Goal: Transaction & Acquisition: Subscribe to service/newsletter

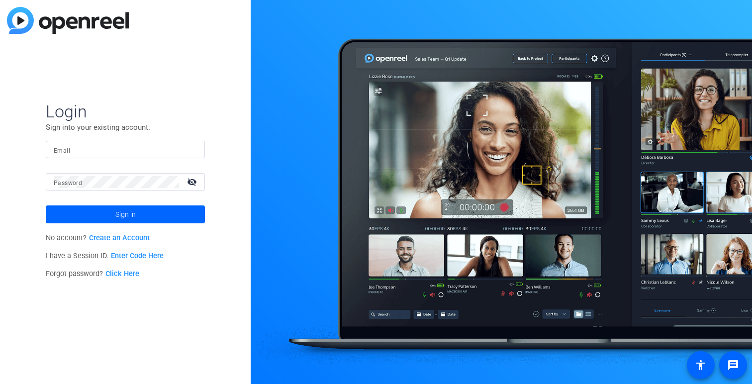
click at [150, 147] on input "Email" at bounding box center [125, 150] width 143 height 12
click at [46, 205] on button "Sign in" at bounding box center [125, 214] width 159 height 18
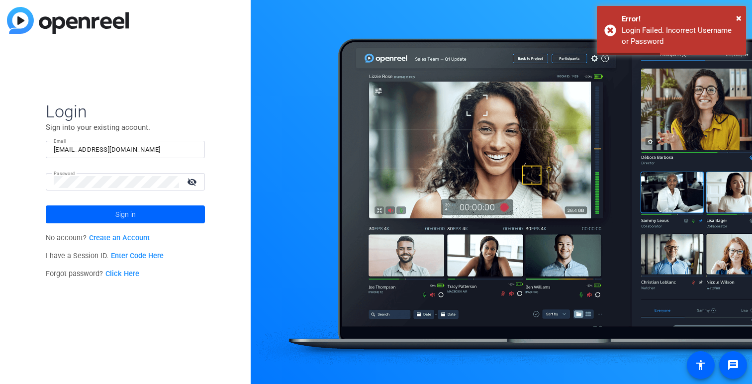
click at [168, 151] on input "Dgourdin18@massmutual.com" at bounding box center [125, 150] width 143 height 12
drag, startPoint x: 168, startPoint y: 151, endPoint x: 71, endPoint y: 154, distance: 96.5
click at [71, 154] on input "Dgourdin18@massmutual.com" at bounding box center [125, 150] width 143 height 12
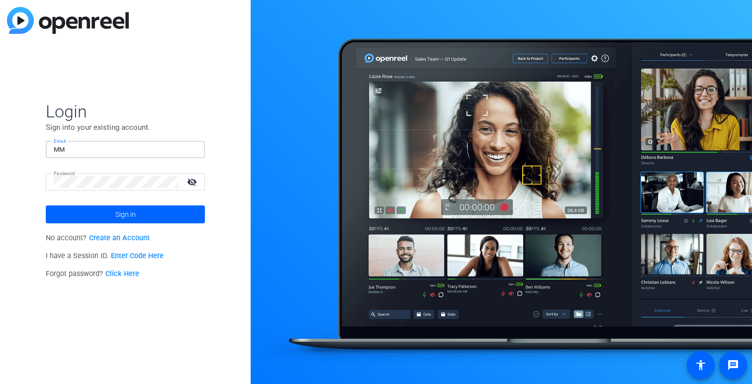
type input "MM04074"
click at [105, 212] on span at bounding box center [125, 214] width 159 height 24
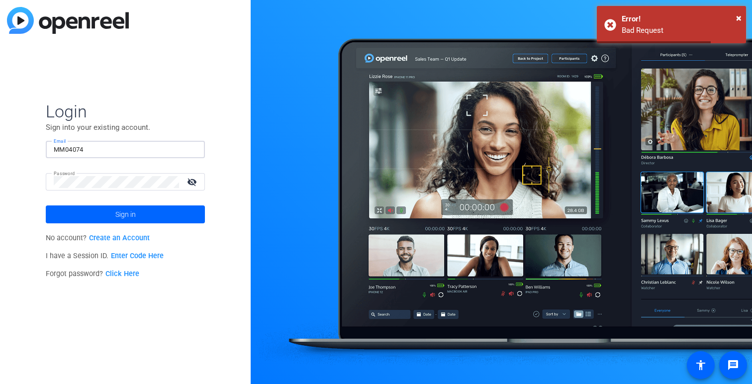
click at [107, 148] on input "MM04074" at bounding box center [125, 150] width 143 height 12
drag, startPoint x: 107, startPoint y: 148, endPoint x: 16, endPoint y: 148, distance: 90.5
click at [17, 148] on div "Login Sign into your existing account. Email MM04074 Password visibility_off Si…" at bounding box center [125, 192] width 251 height 384
click at [8, 176] on div "Login Sign into your existing account. Email Password visibility_off Sign in No…" at bounding box center [125, 192] width 251 height 384
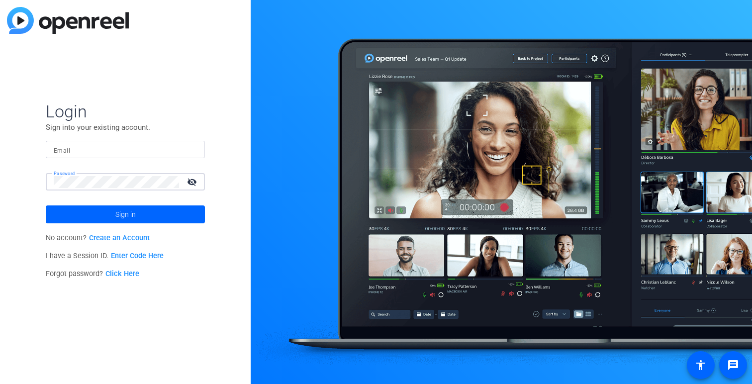
click at [67, 151] on mat-label "Email" at bounding box center [62, 150] width 16 height 7
click at [67, 151] on input "Email" at bounding box center [125, 150] width 143 height 12
type input "s"
type input "studiomvideoteam@massmutual.com"
click at [46, 205] on button "Sign in" at bounding box center [125, 214] width 159 height 18
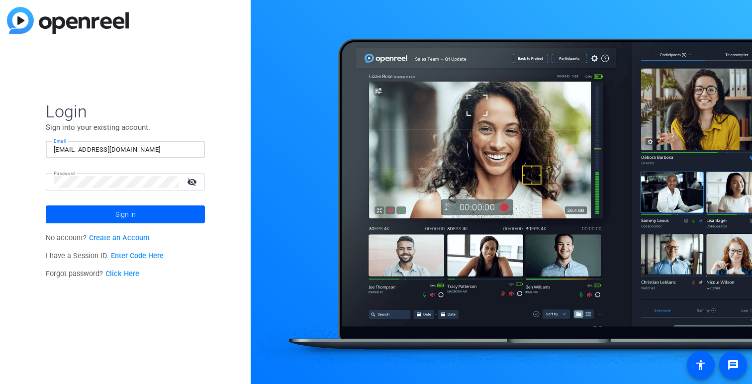
drag, startPoint x: 170, startPoint y: 144, endPoint x: 73, endPoint y: 131, distance: 98.2
click at [73, 131] on form "Login Sign into your existing account. Email studiomvideoteam@massmutual.com Pa…" at bounding box center [125, 162] width 159 height 122
click at [77, 150] on input "Email" at bounding box center [125, 150] width 143 height 12
type input "studiomvideo@massmutual.com"
click at [46, 205] on button "Sign in" at bounding box center [125, 214] width 159 height 18
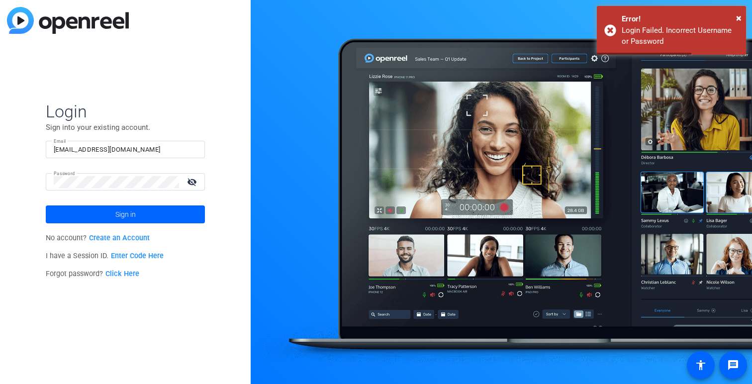
click at [195, 186] on mat-icon "visibility_off" at bounding box center [193, 181] width 24 height 14
click at [125, 214] on span "Sign in" at bounding box center [125, 214] width 20 height 25
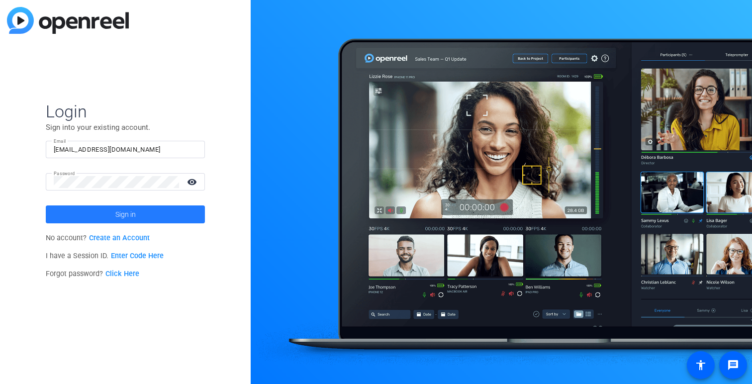
click at [121, 207] on span "Sign in" at bounding box center [125, 214] width 20 height 25
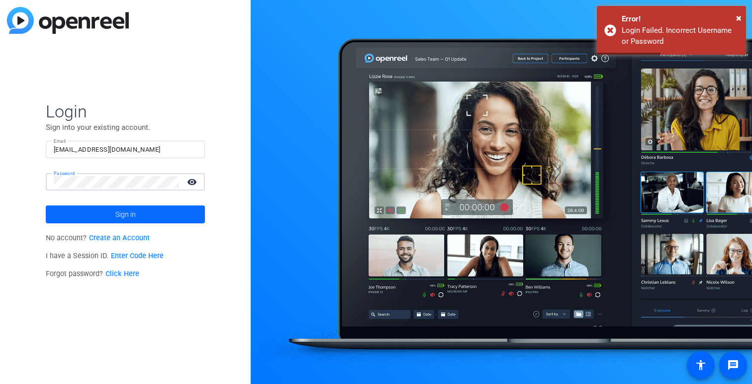
click at [107, 218] on span at bounding box center [125, 214] width 159 height 24
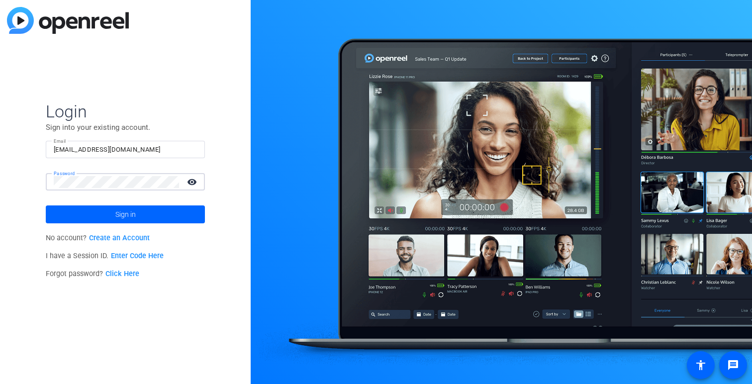
click at [33, 181] on div "Login Sign into your existing account. Email studiomvideo@massmutual.com Passwo…" at bounding box center [125, 192] width 251 height 384
click at [46, 205] on button "Sign in" at bounding box center [125, 214] width 159 height 18
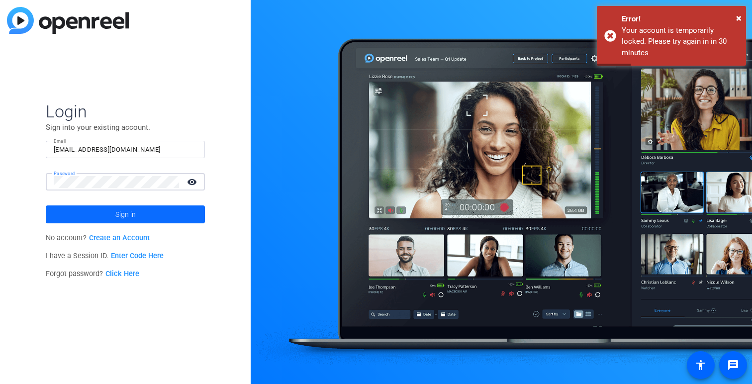
click at [107, 216] on span at bounding box center [125, 214] width 159 height 24
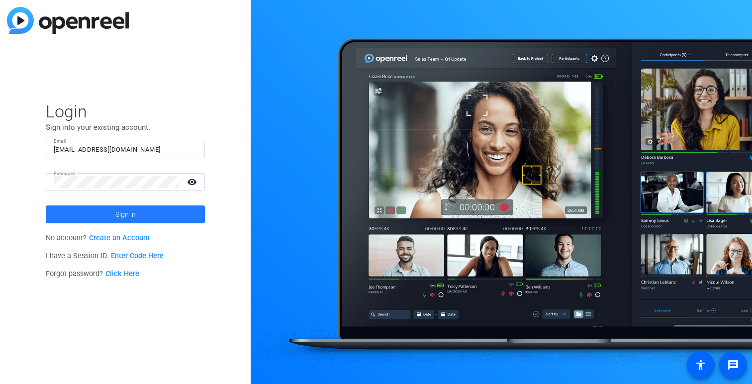
click at [107, 216] on span at bounding box center [125, 214] width 159 height 24
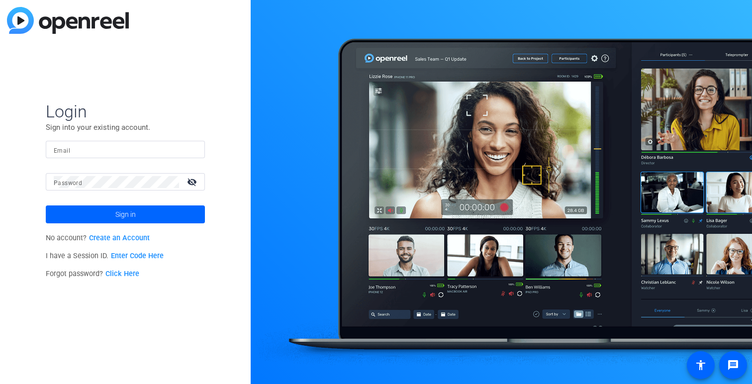
click at [94, 157] on div at bounding box center [125, 149] width 143 height 17
type input "d"
type input "Dgourdin18@massmutual.com"
click at [119, 209] on span "Sign in" at bounding box center [125, 214] width 20 height 25
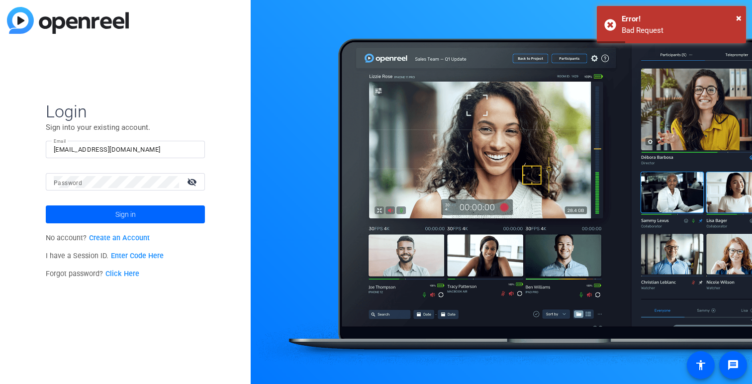
click at [127, 239] on link "Create an Account" at bounding box center [119, 238] width 61 height 8
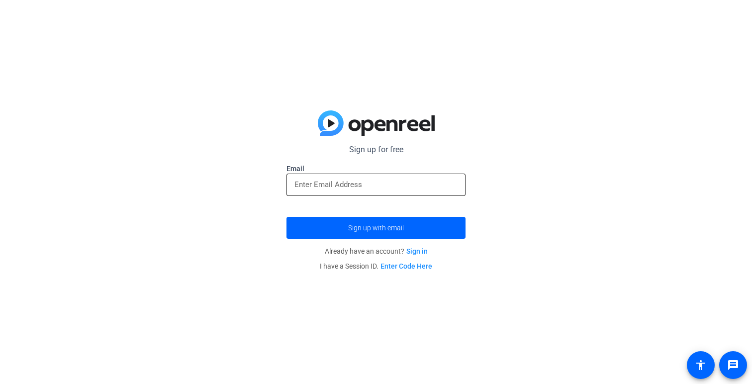
click at [314, 187] on input "email" at bounding box center [375, 184] width 163 height 12
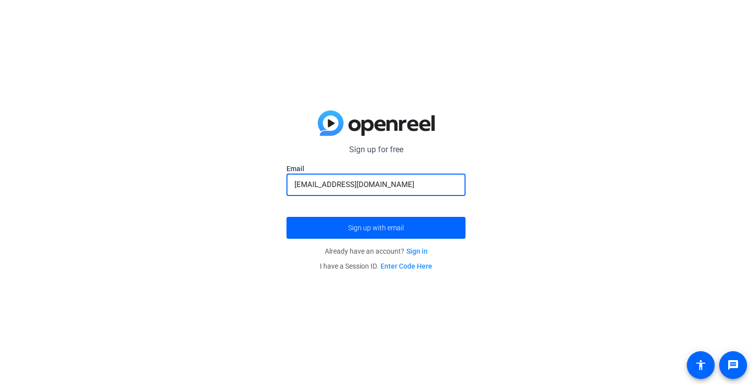
type input "Dgourdin18@massmutual.com"
click at [286, 217] on button "Sign up with email" at bounding box center [375, 228] width 179 height 22
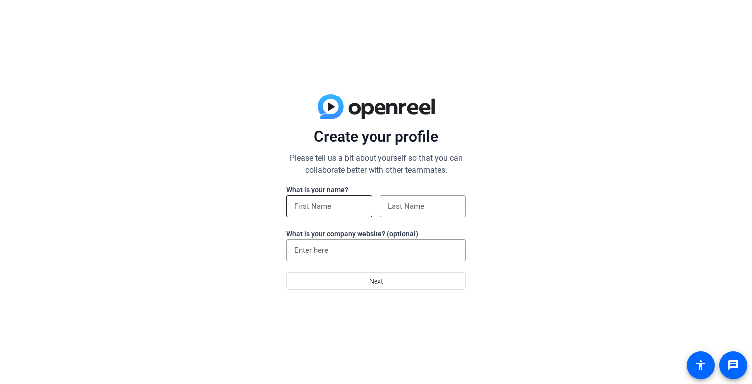
click at [359, 210] on input at bounding box center [329, 206] width 70 height 12
type input "Daniel"
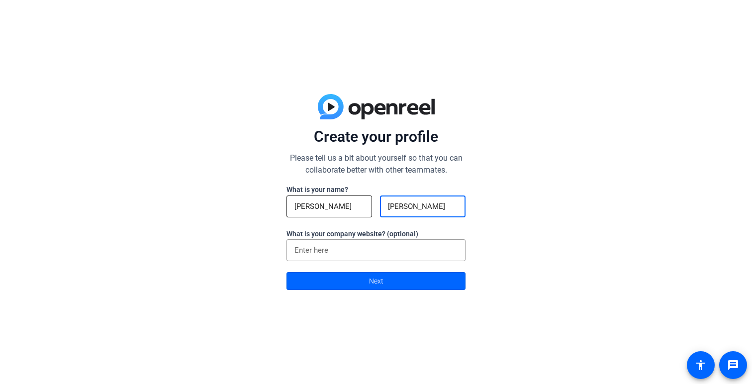
type input "Gourdin"
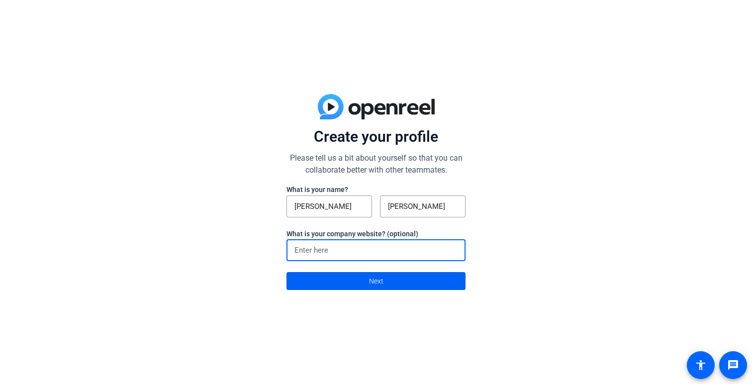
click at [378, 281] on span "Next" at bounding box center [376, 280] width 14 height 19
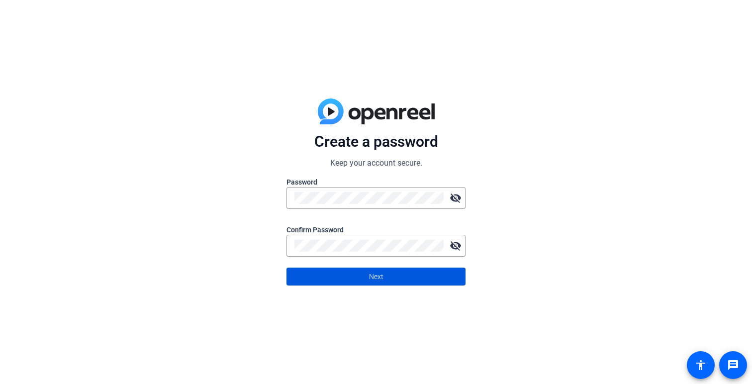
click at [387, 278] on span at bounding box center [376, 276] width 178 height 24
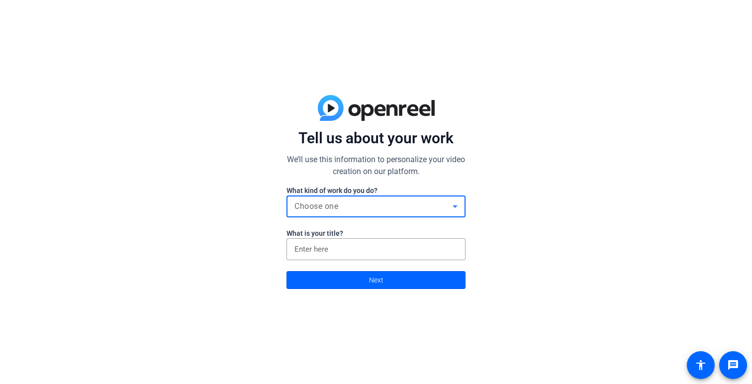
click at [380, 211] on div "Choose one" at bounding box center [373, 206] width 158 height 12
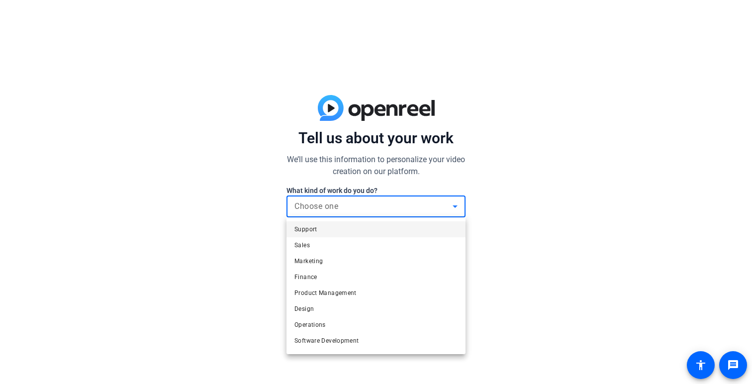
click at [381, 166] on div at bounding box center [376, 192] width 752 height 384
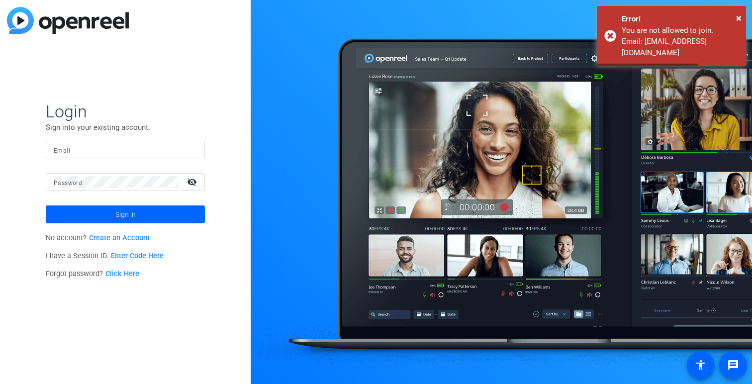
click at [158, 148] on input "Email" at bounding box center [125, 150] width 143 height 12
click at [208, 85] on div "Login Sign into your existing account. Email Password visibility_off Sign in No…" at bounding box center [125, 192] width 251 height 384
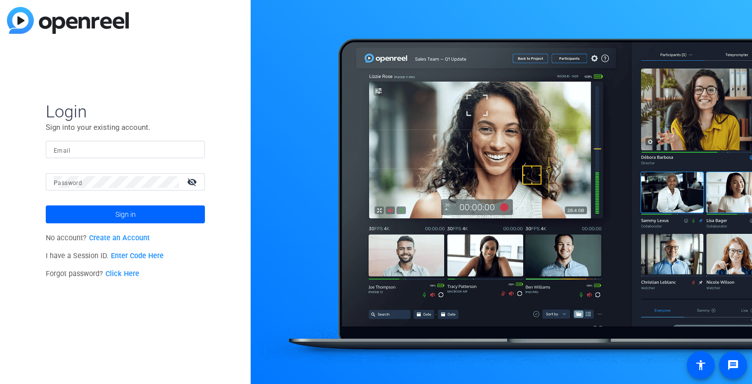
click at [105, 142] on div at bounding box center [125, 149] width 143 height 17
